Goal: Complete application form: Complete application form

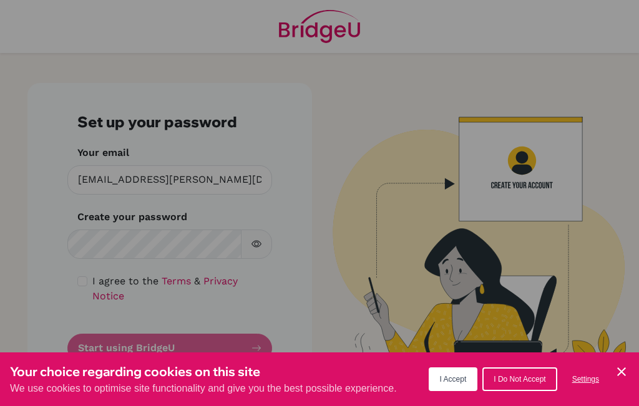
click at [619, 371] on icon "Cookie Control Close Icon" at bounding box center [621, 371] width 15 height 15
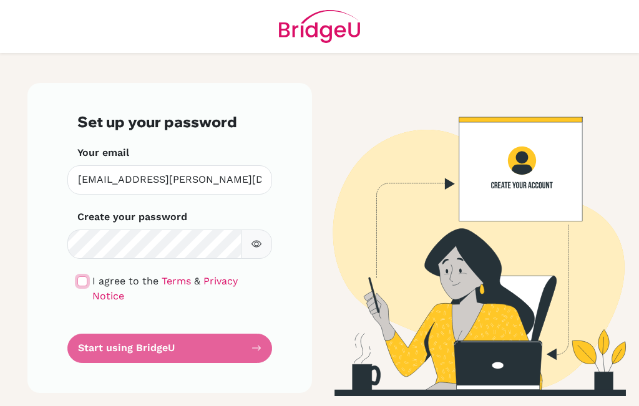
click at [80, 283] on input "checkbox" at bounding box center [82, 281] width 10 height 10
checkbox input "true"
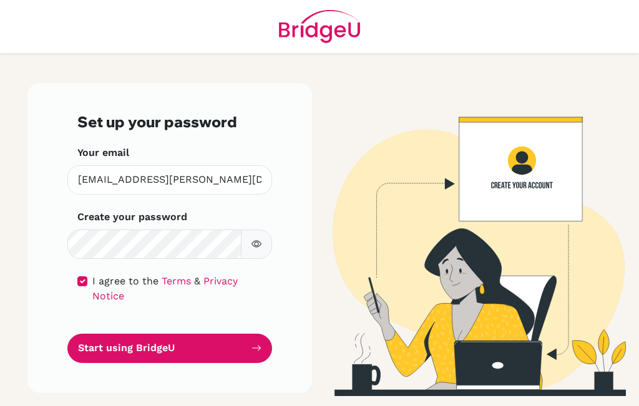
click at [256, 242] on icon "button" at bounding box center [257, 244] width 4 height 4
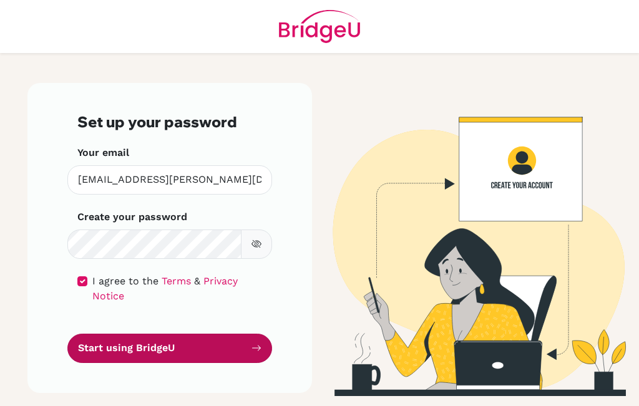
click at [209, 339] on button "Start using BridgeU" at bounding box center [169, 348] width 205 height 29
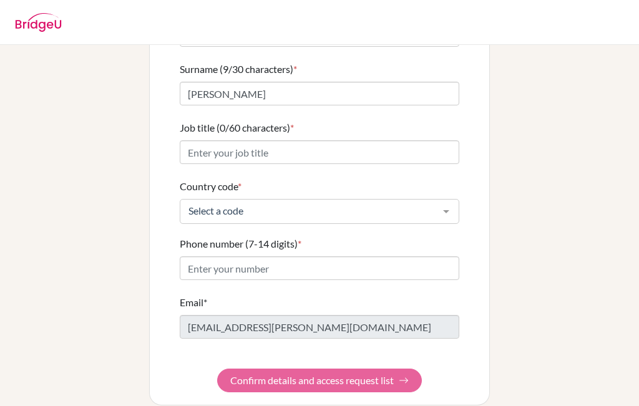
scroll to position [152, 0]
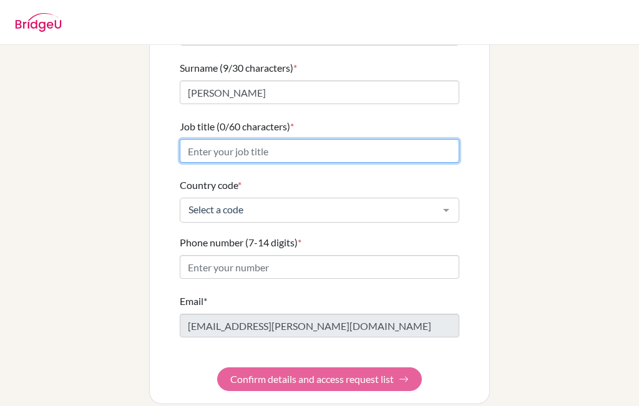
click at [275, 142] on input "Job title (0/60 characters) *" at bounding box center [320, 151] width 280 height 24
click at [245, 144] on input "Business and economics" at bounding box center [320, 151] width 280 height 24
click at [309, 139] on input "Business and Economics" at bounding box center [320, 151] width 280 height 24
type input "Business and Economics teacher"
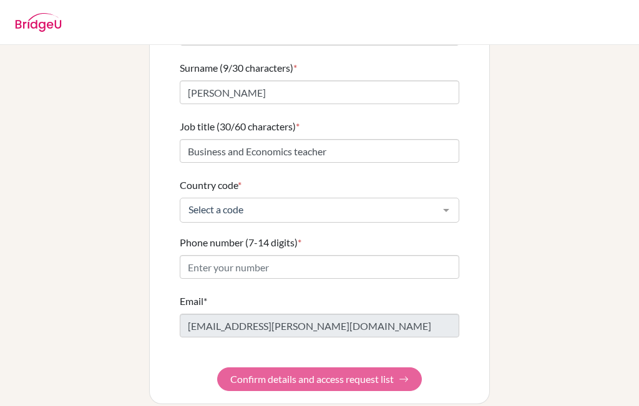
click at [287, 198] on div "Select a code" at bounding box center [320, 210] width 280 height 25
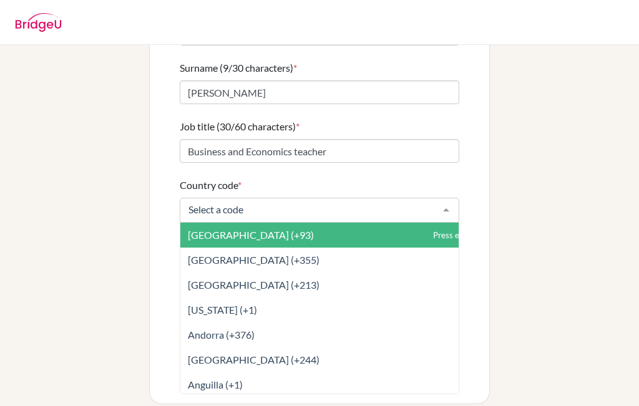
type input "0"
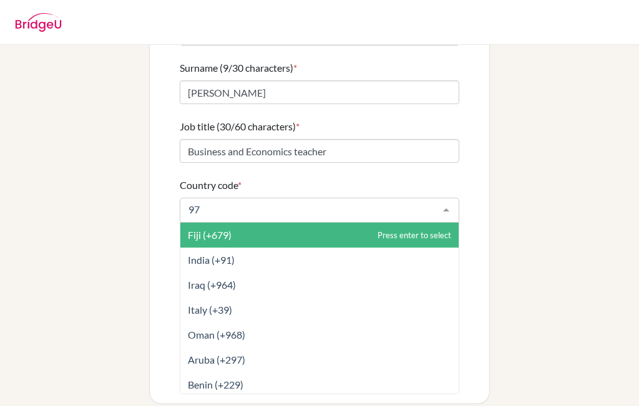
type input "977"
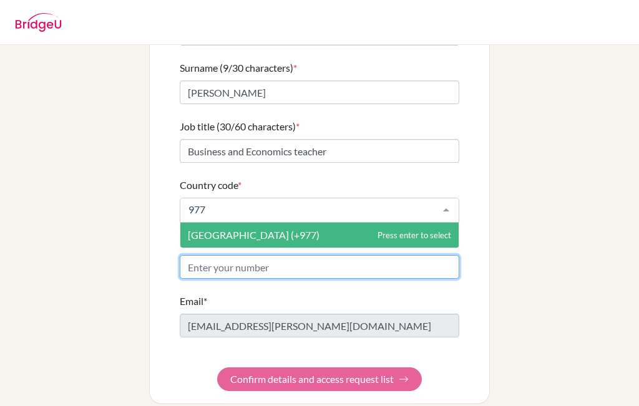
click at [253, 256] on form "First name (5/30 characters) * [PERSON_NAME] Surname (9/30 characters) * [PERSO…" at bounding box center [320, 196] width 280 height 389
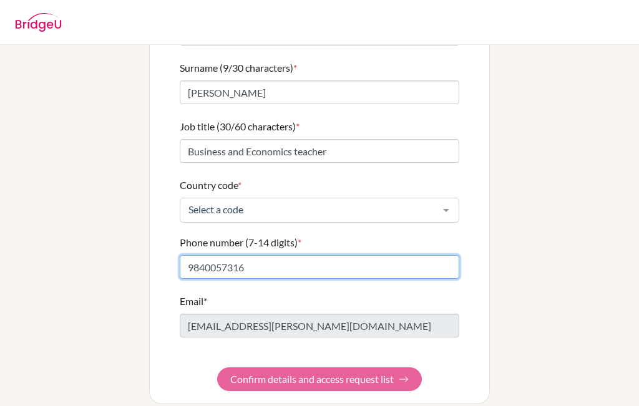
type input "9840057316"
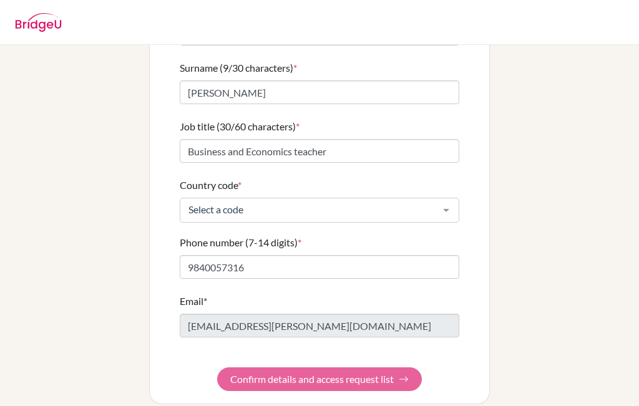
click at [363, 372] on form "First name (5/30 characters) * Rajan Surname (9/30 characters) * [PERSON_NAME] …" at bounding box center [320, 196] width 280 height 389
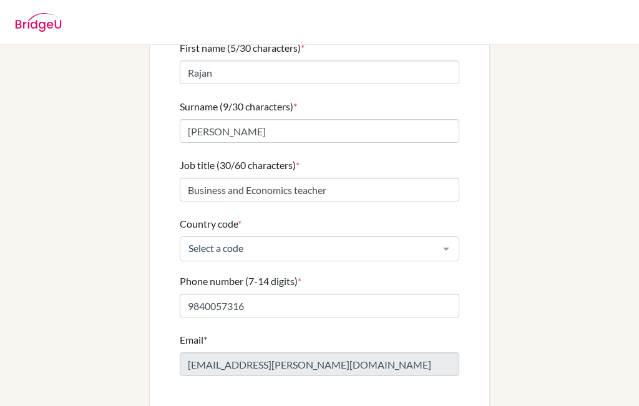
scroll to position [125, 0]
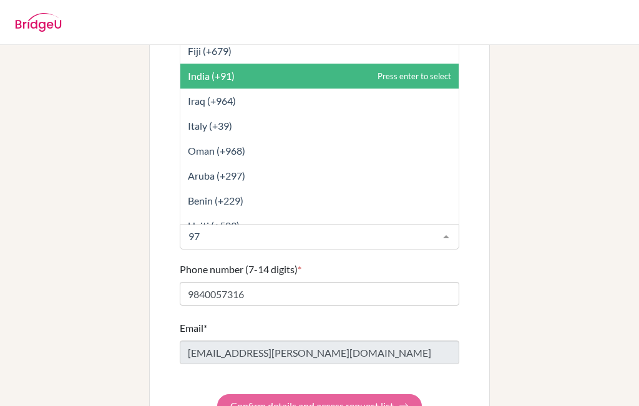
type input "977"
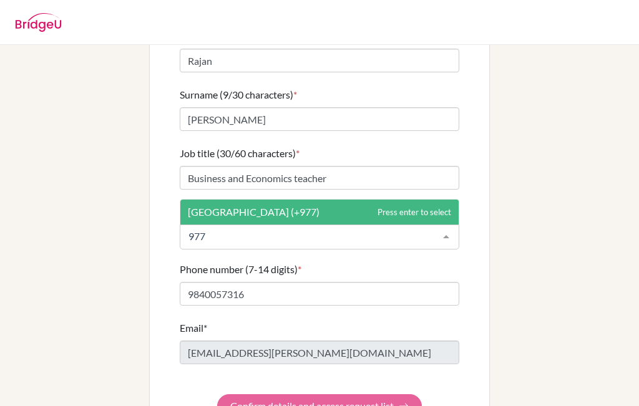
click at [251, 200] on span "[GEOGRAPHIC_DATA] (+977)" at bounding box center [319, 212] width 278 height 25
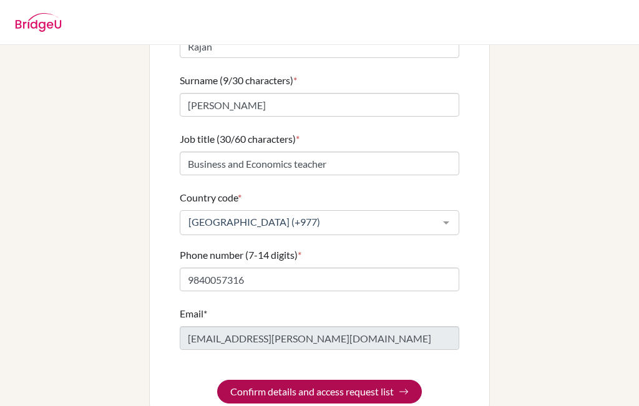
scroll to position [152, 0]
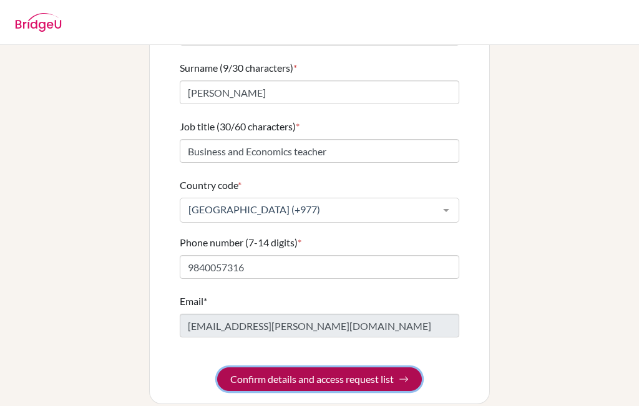
click at [334, 368] on button "Confirm details and access request list" at bounding box center [319, 380] width 205 height 24
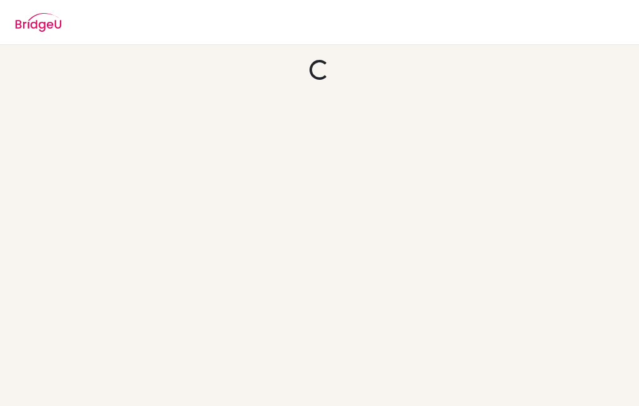
scroll to position [0, 0]
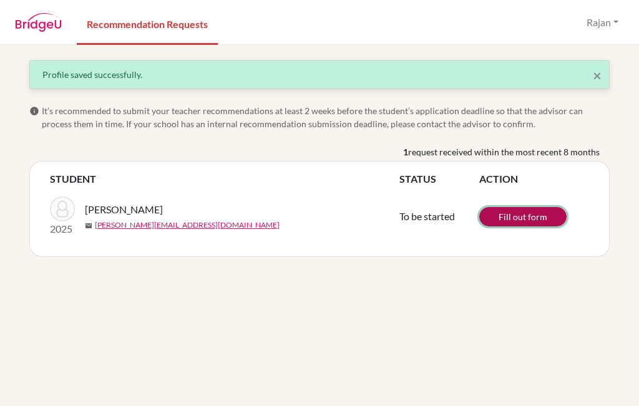
click at [510, 217] on link "Fill out form" at bounding box center [522, 216] width 87 height 19
